Goal: Task Accomplishment & Management: Complete application form

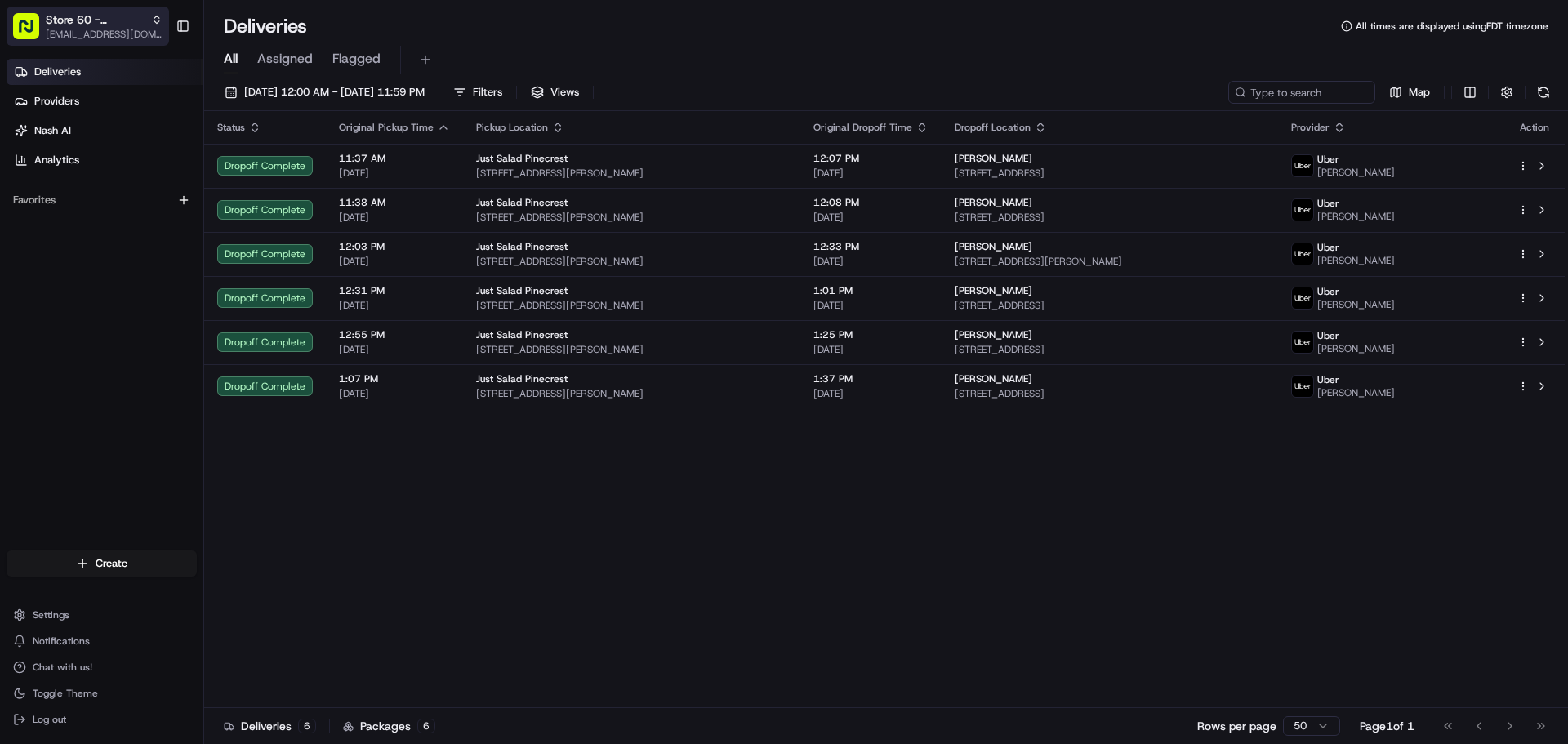
click at [146, 20] on div "Store 60 - Pinecrest (Just Salad)" at bounding box center [104, 20] width 117 height 16
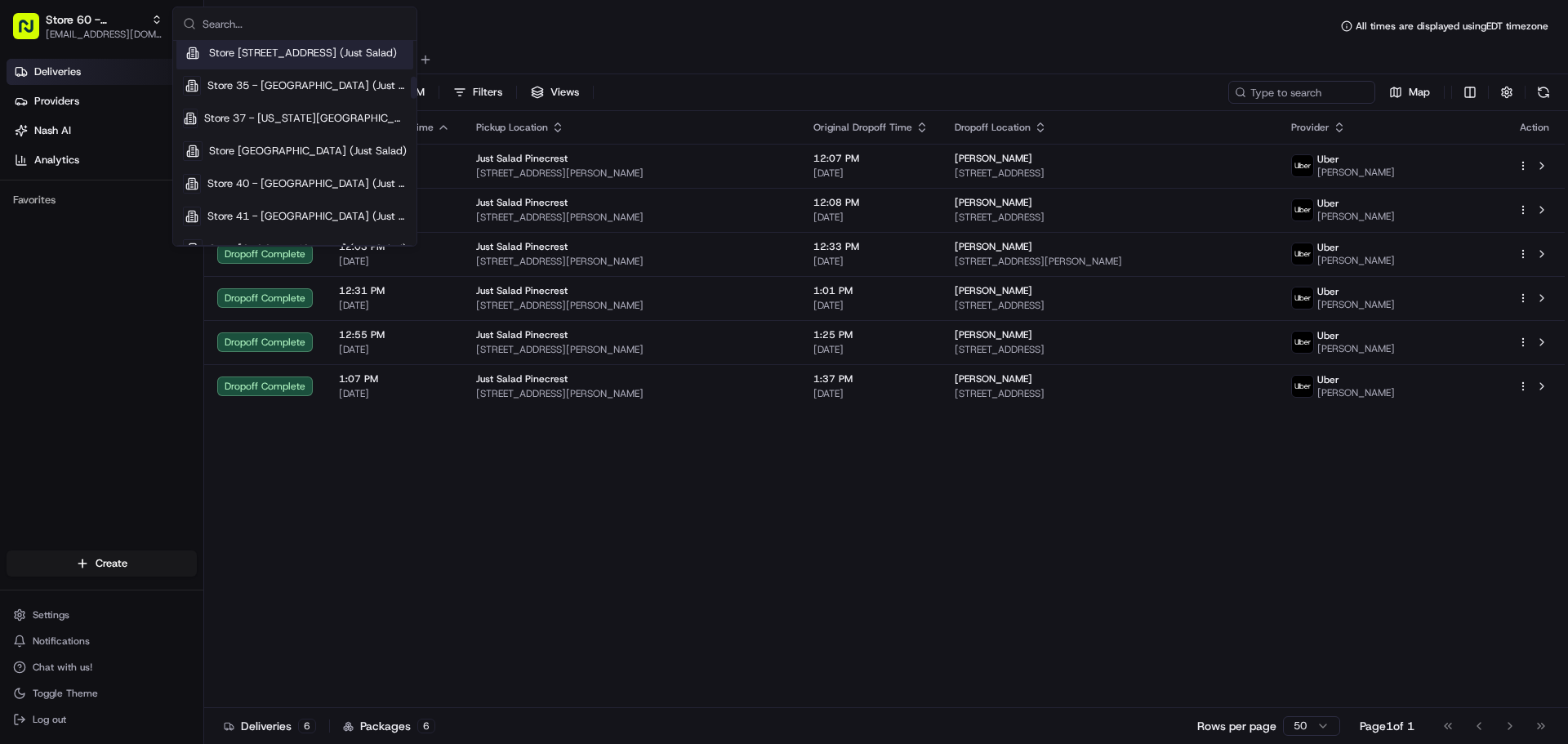
scroll to position [489, 0]
click at [287, 213] on span "Store 41 - [GEOGRAPHIC_DATA] (Just Salad)" at bounding box center [306, 215] width 199 height 14
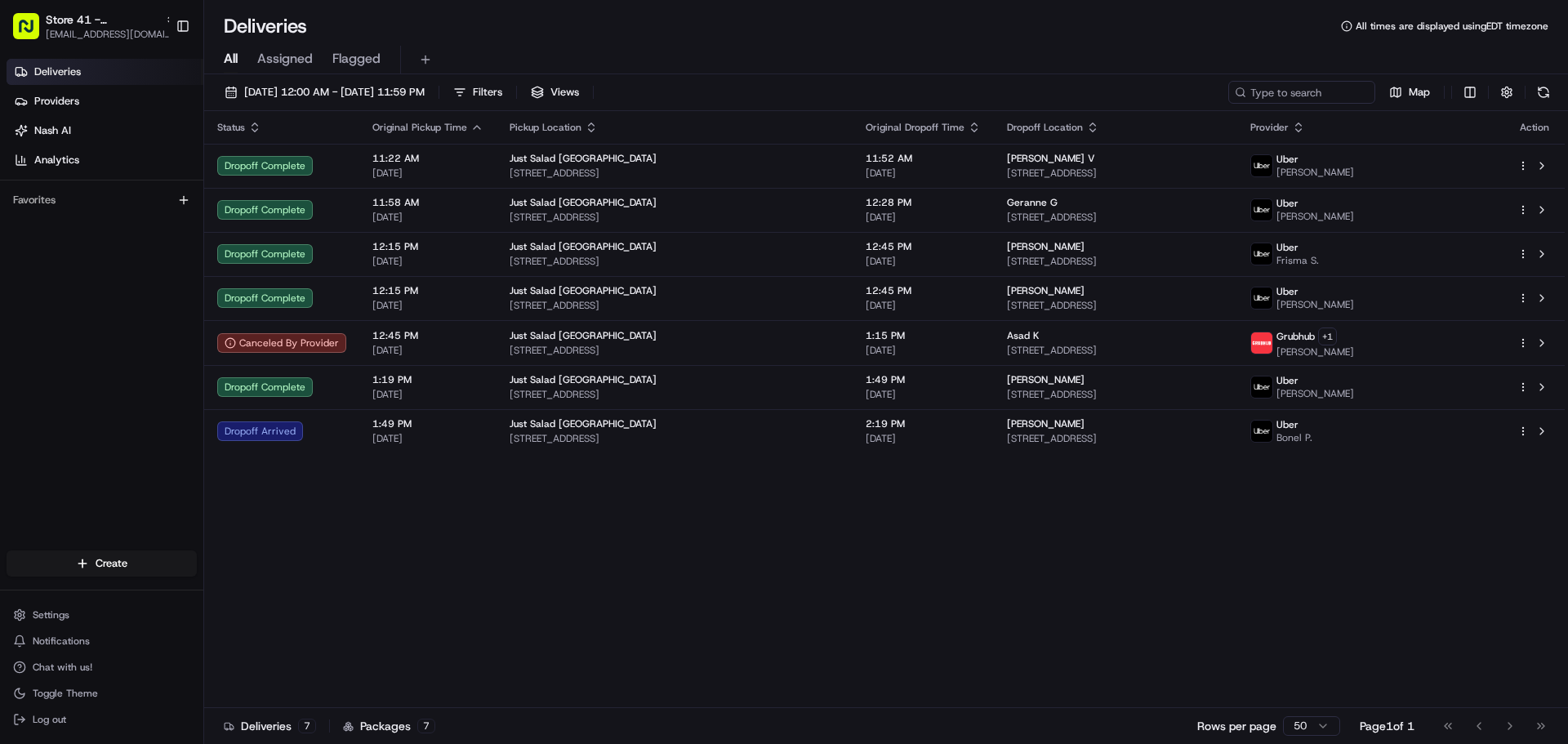
click at [985, 497] on div "Status Original Pickup Time Pickup Location Original Dropoff Time Dropoff Locat…" at bounding box center [884, 409] width 1361 height 597
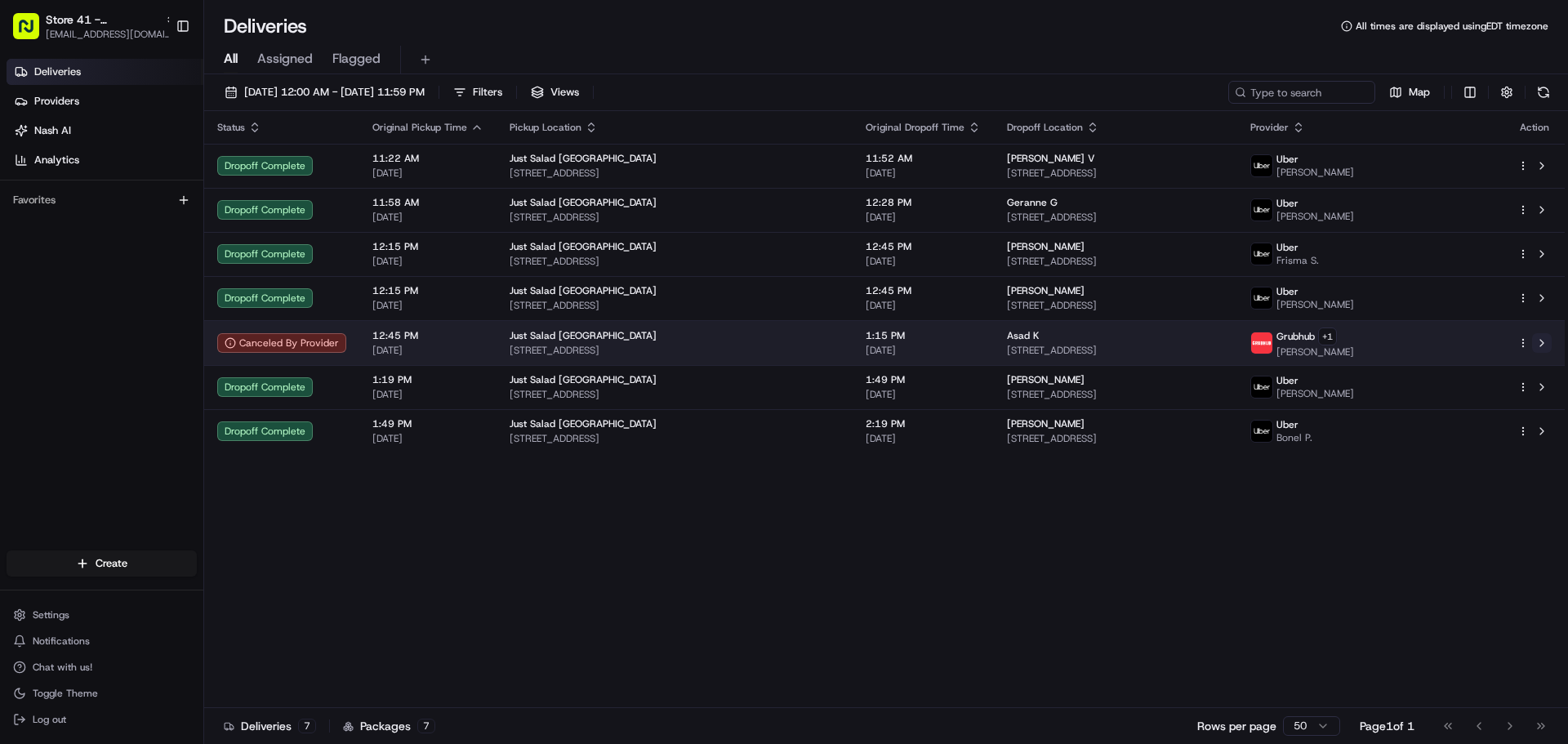
click at [1544, 340] on button at bounding box center [1542, 343] width 20 height 20
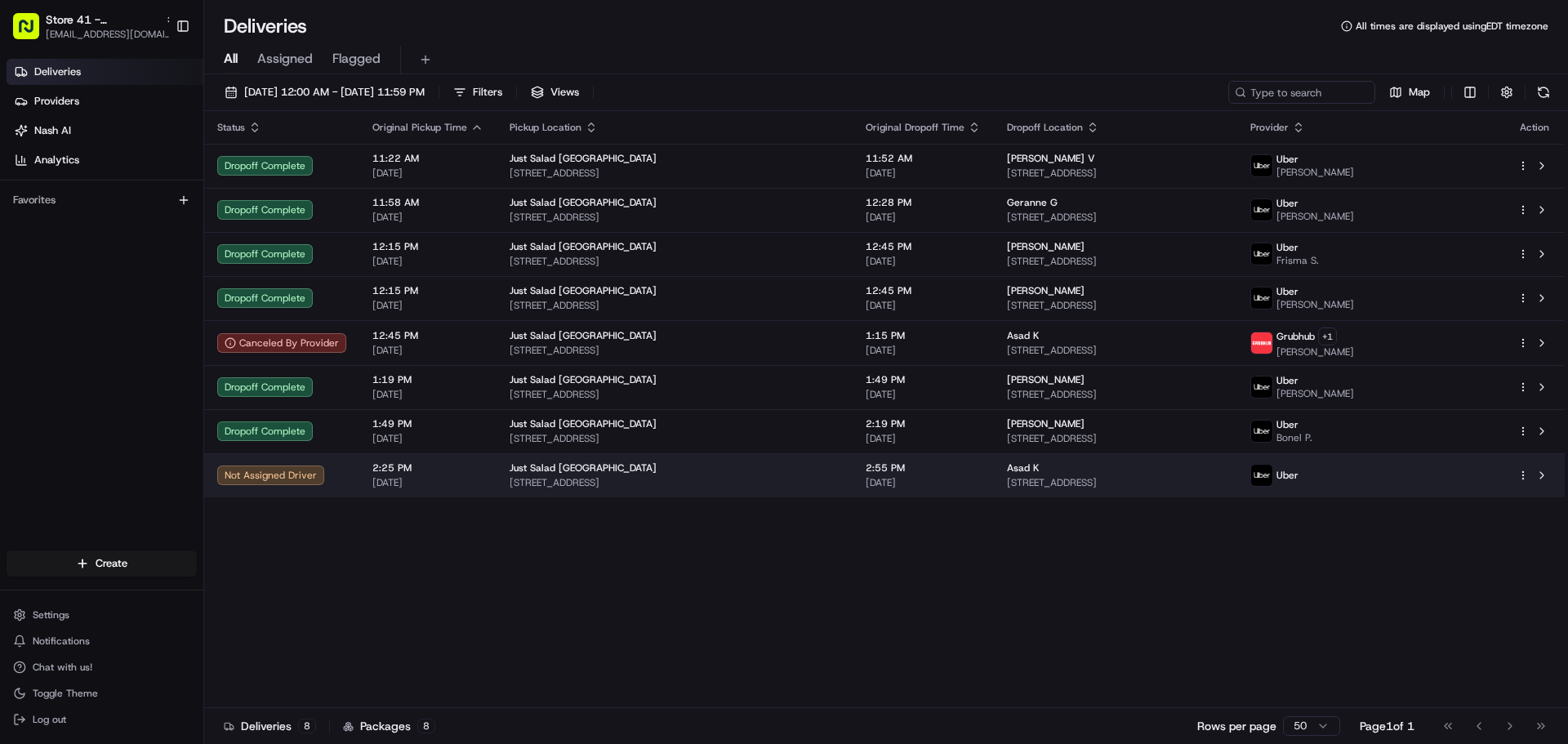
click at [1007, 489] on span "[STREET_ADDRESS]" at bounding box center [1115, 482] width 217 height 13
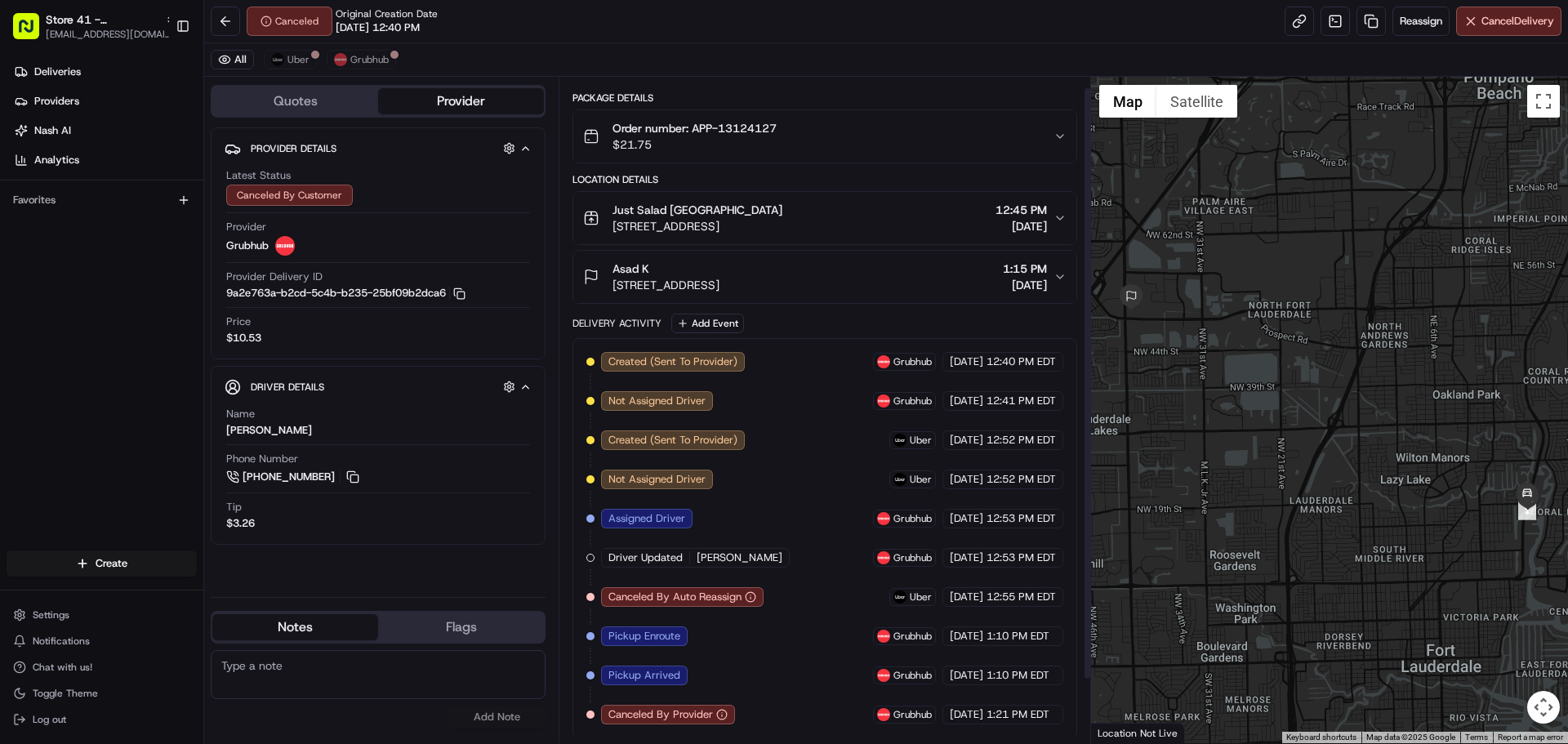
scroll to position [83, 0]
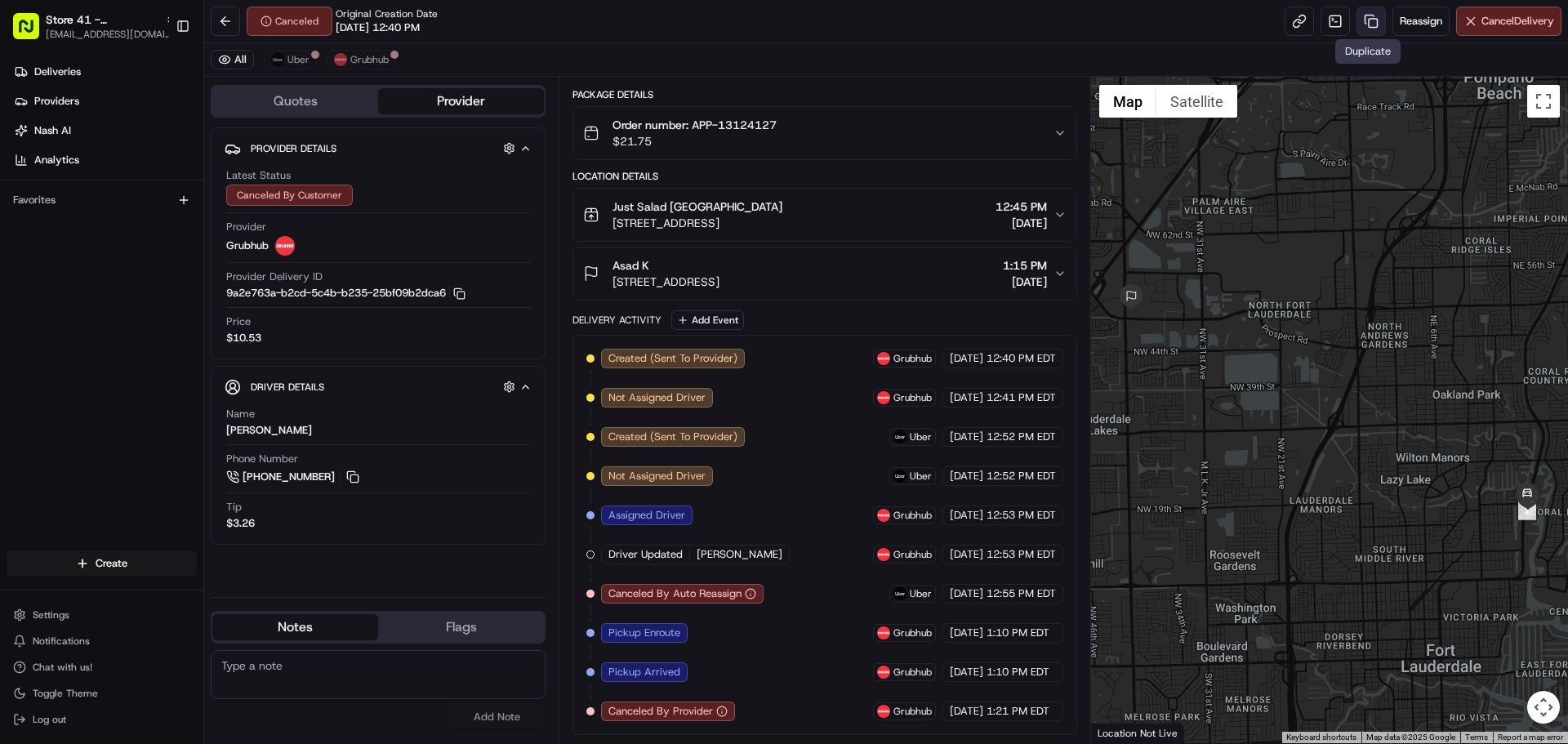
click at [1365, 24] on link at bounding box center [1371, 21] width 29 height 29
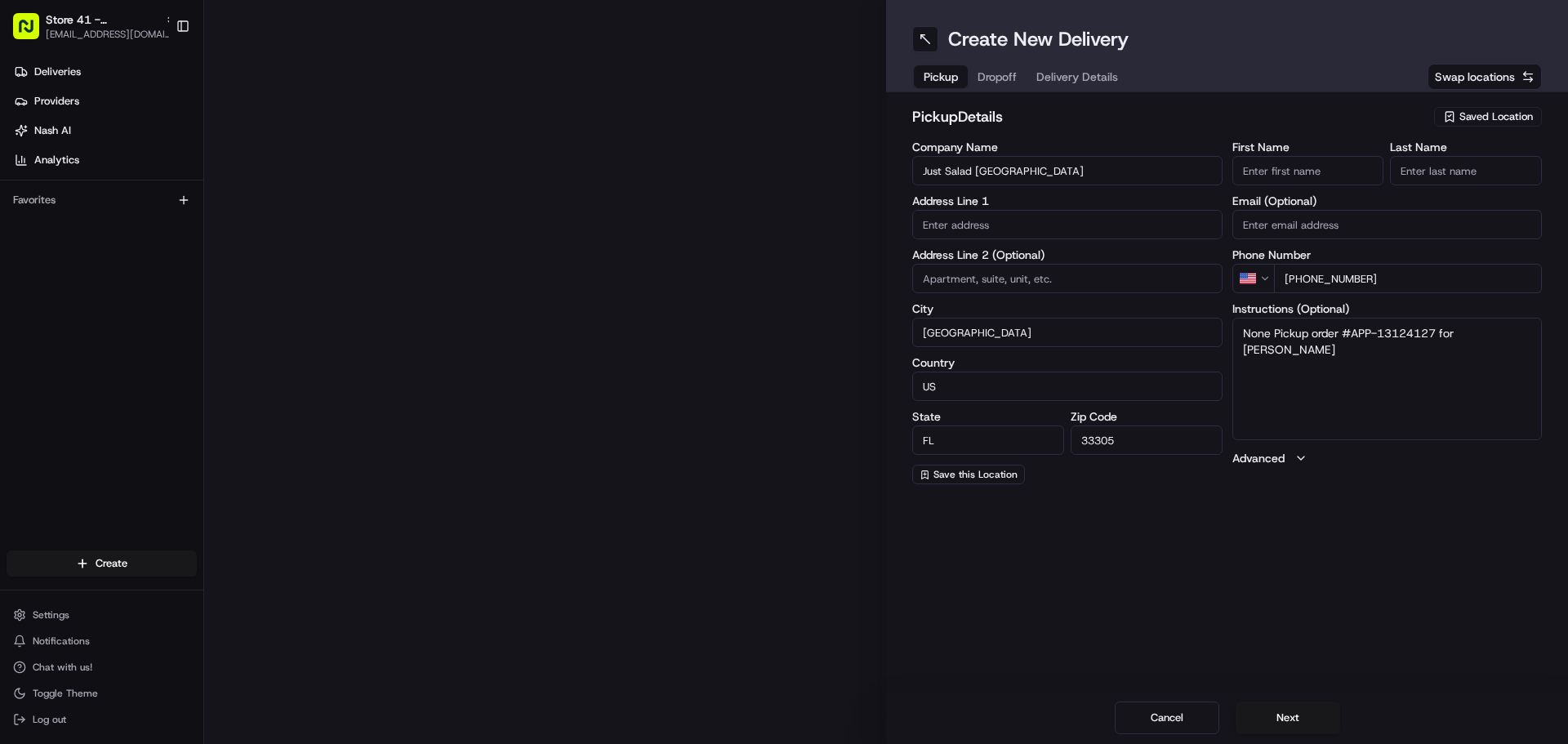
type input "1732 N Federal Hwy"
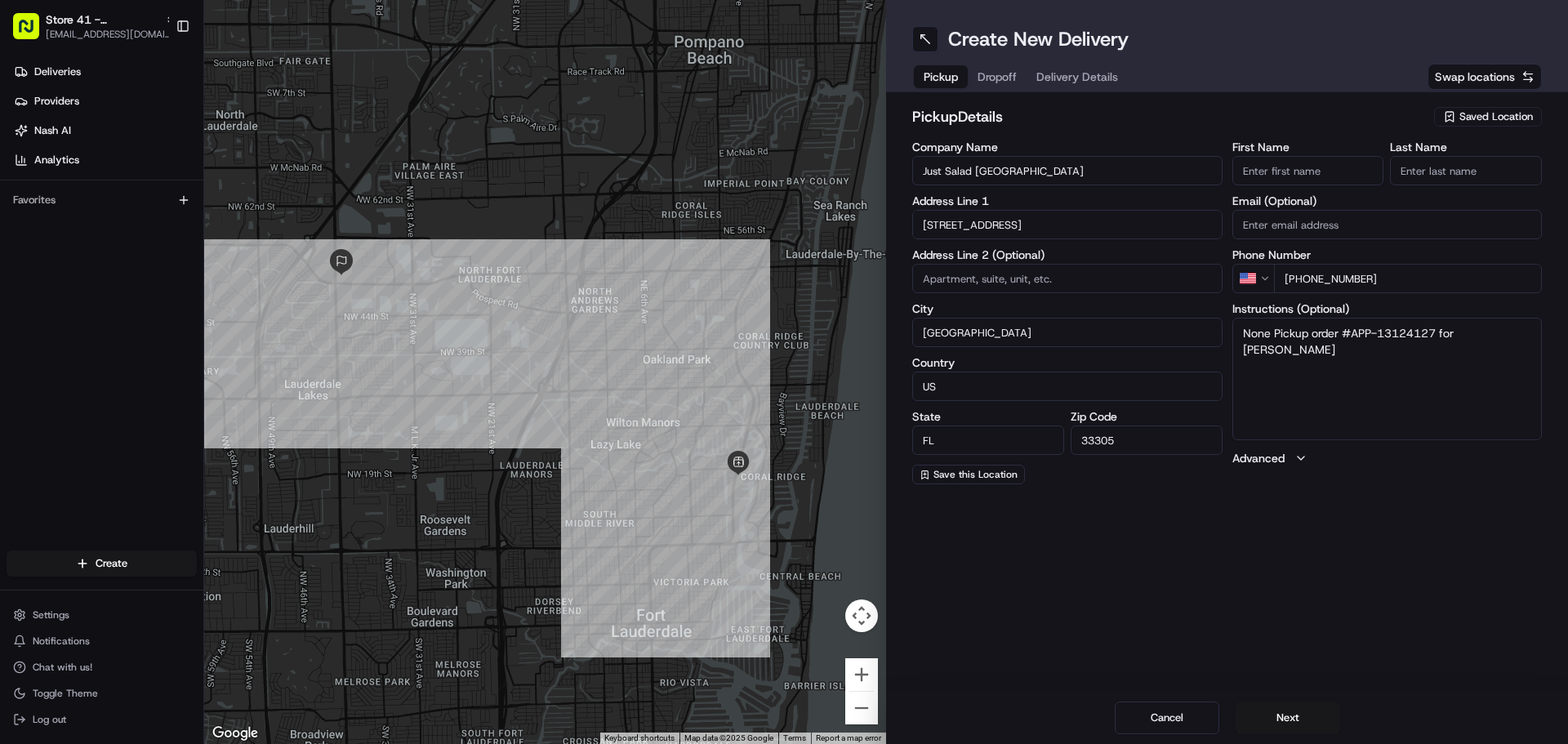
click at [1354, 489] on div "pickup Details Saved Location Company Name Just Salad Fort Lauderdale Address L…" at bounding box center [1227, 294] width 682 height 405
drag, startPoint x: 1284, startPoint y: 718, endPoint x: 1332, endPoint y: 650, distance: 83.2
click at [1332, 650] on div "Create New Delivery Pickup Dropoff Delivery Details Swap locations pickup Detai…" at bounding box center [1227, 372] width 682 height 744
click at [1265, 723] on button "Next" at bounding box center [1287, 717] width 105 height 33
click at [1281, 707] on button "Next" at bounding box center [1287, 717] width 105 height 33
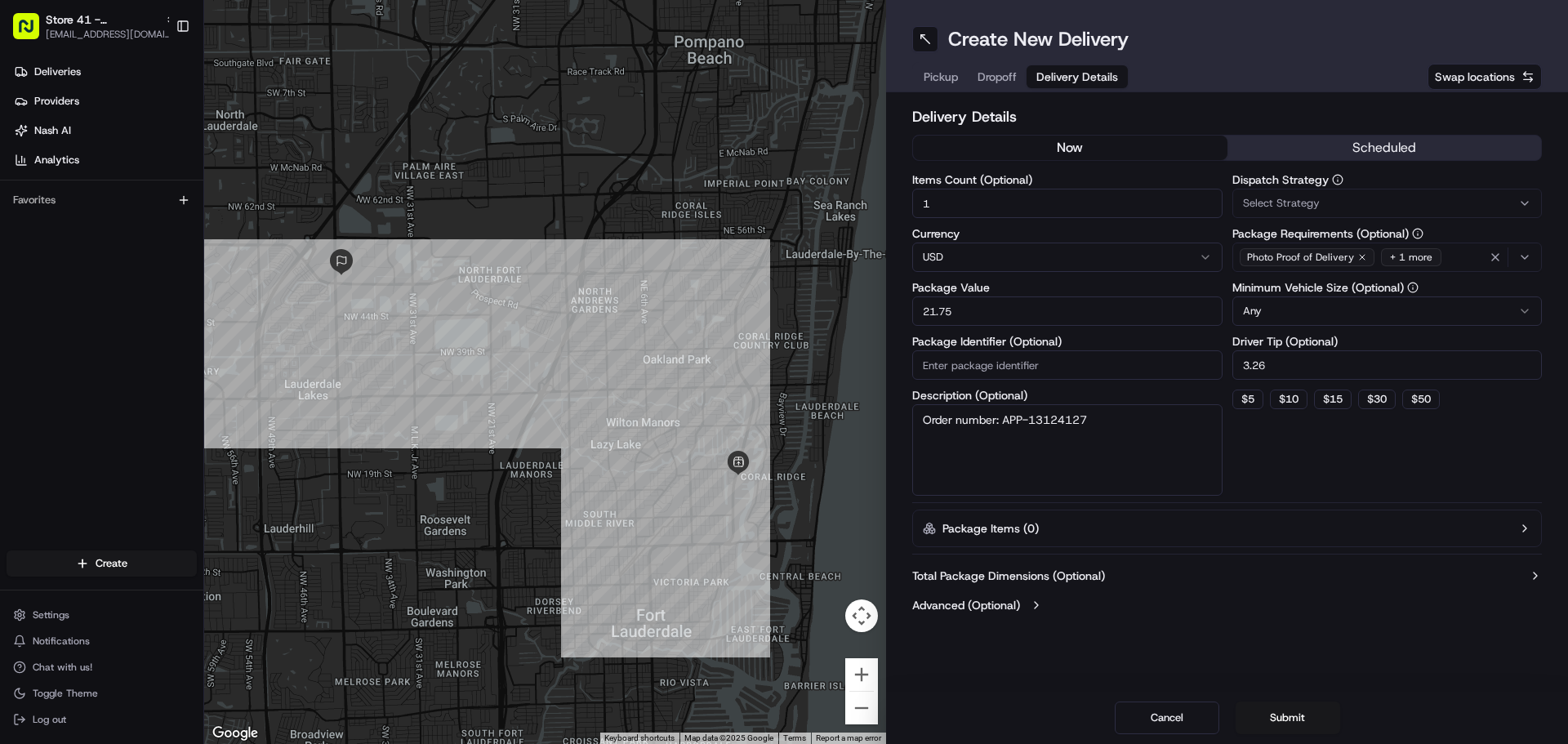
drag, startPoint x: 983, startPoint y: 417, endPoint x: 871, endPoint y: 413, distance: 112.1
click at [871, 413] on div "← Move left → Move right ↑ Move up ↓ Move down + Zoom in - Zoom out Home Jump l…" at bounding box center [885, 372] width 1363 height 744
click at [945, 361] on input "Package Identifier (Optional)" at bounding box center [1067, 364] width 310 height 29
paste input "Order number: APP-13124127"
type input "Order number: APP-13124127"
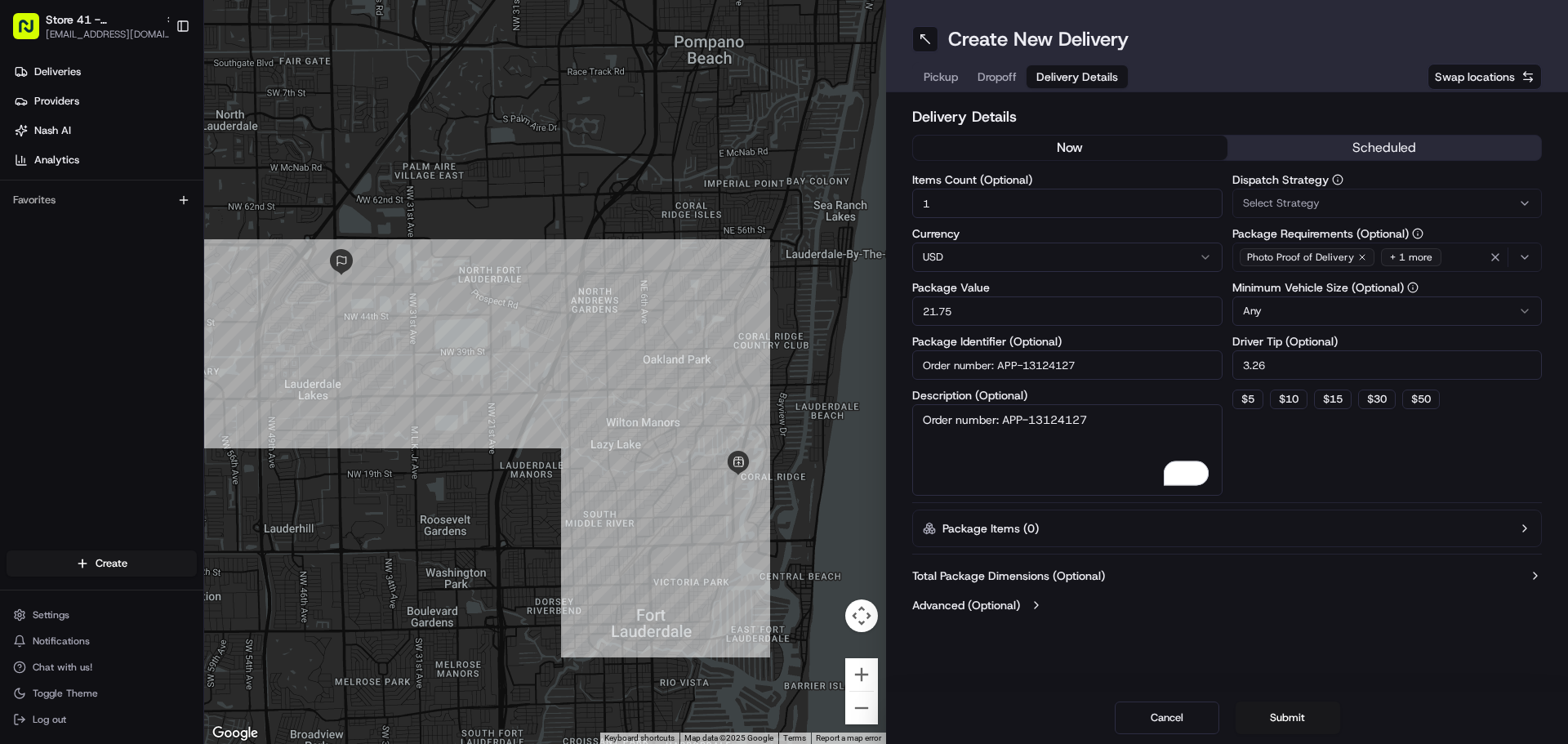
click at [1311, 205] on span "Select Strategy" at bounding box center [1281, 203] width 77 height 14
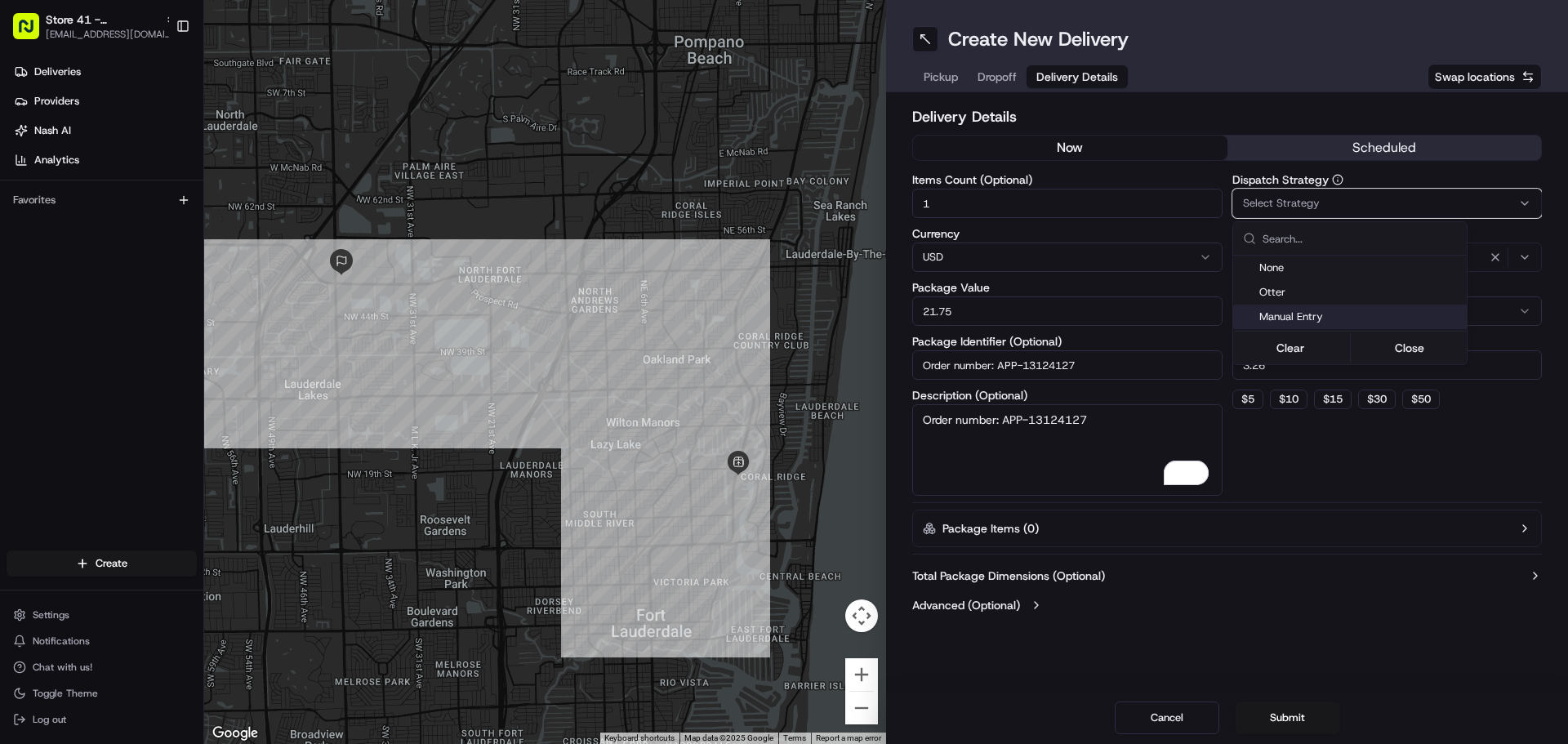
click at [1311, 312] on span "Manual Entry" at bounding box center [1359, 316] width 201 height 14
click at [1289, 717] on html "Store 41 - Fort Lauderdale (Just Salad) jirizarry@justsalad.com Toggle Sidebar …" at bounding box center [784, 372] width 1568 height 744
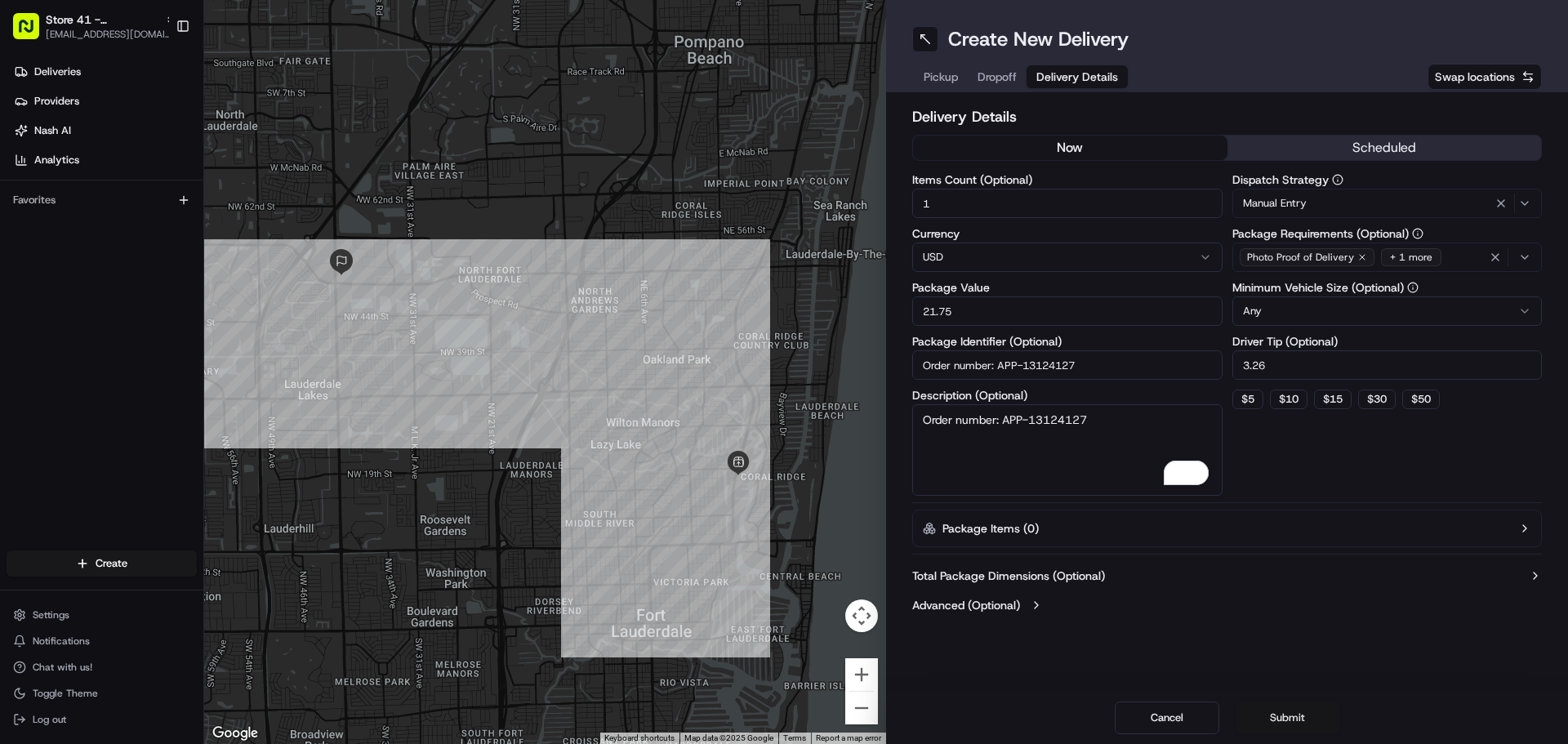
click at [1285, 717] on button "Submit" at bounding box center [1287, 717] width 105 height 33
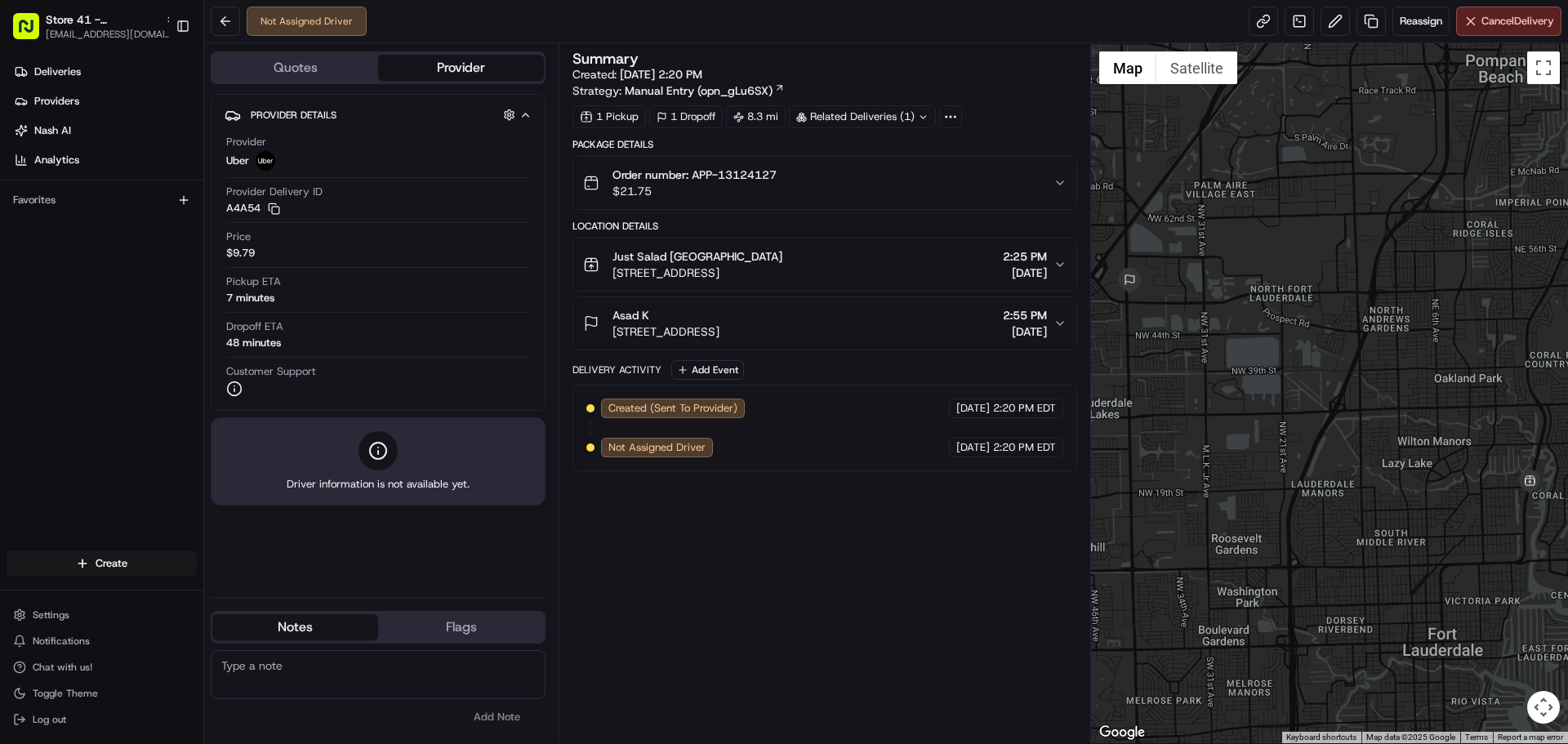
click at [691, 330] on span "[STREET_ADDRESS]" at bounding box center [666, 331] width 107 height 16
